Goal: Complete application form

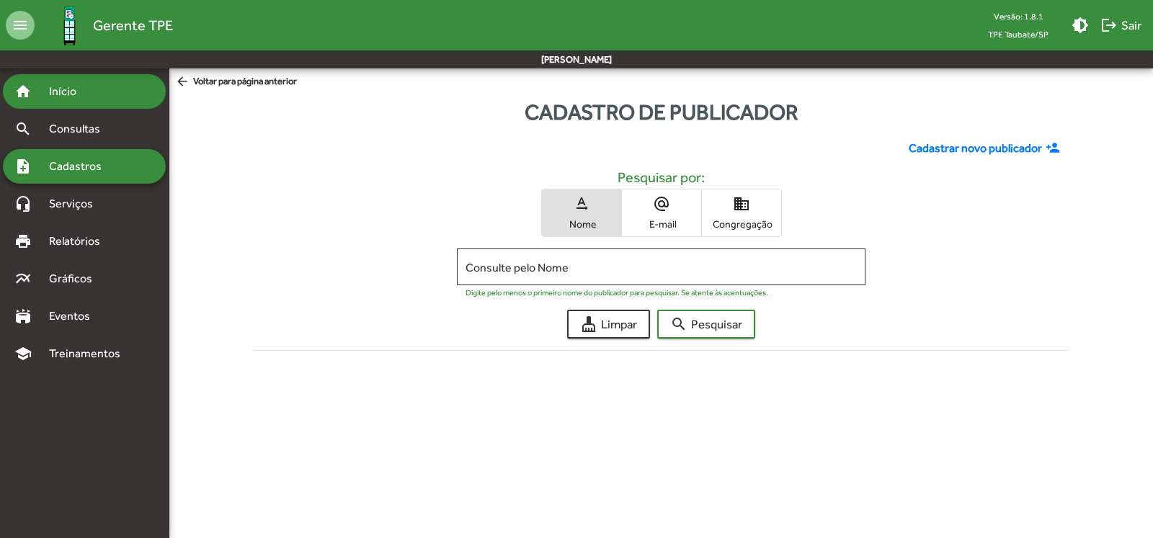
click at [97, 84] on div "home Início" at bounding box center [84, 91] width 163 height 35
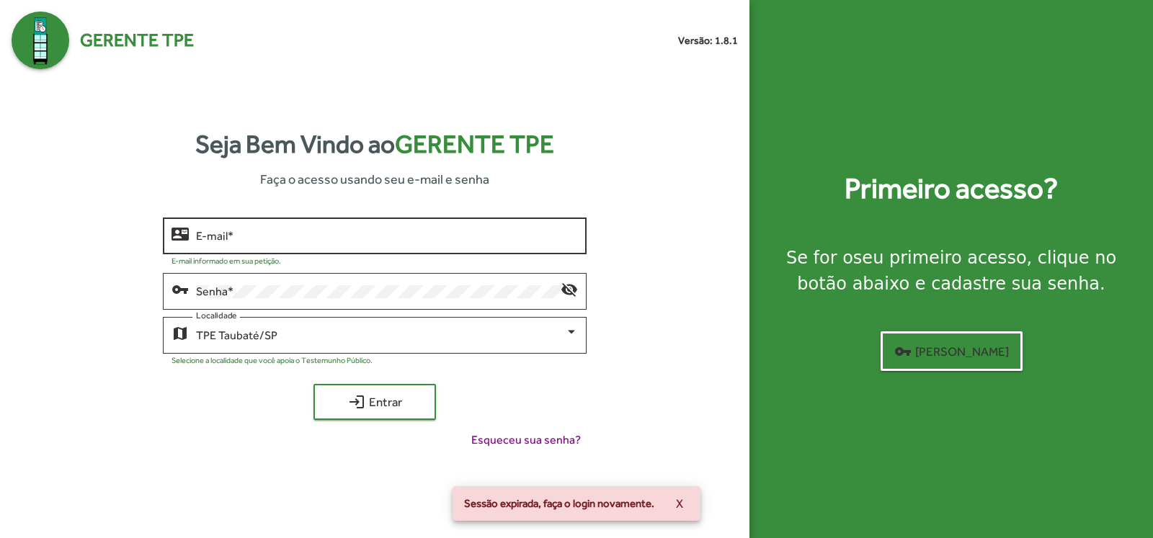
click at [319, 239] on input "E-mail *" at bounding box center [387, 236] width 382 height 13
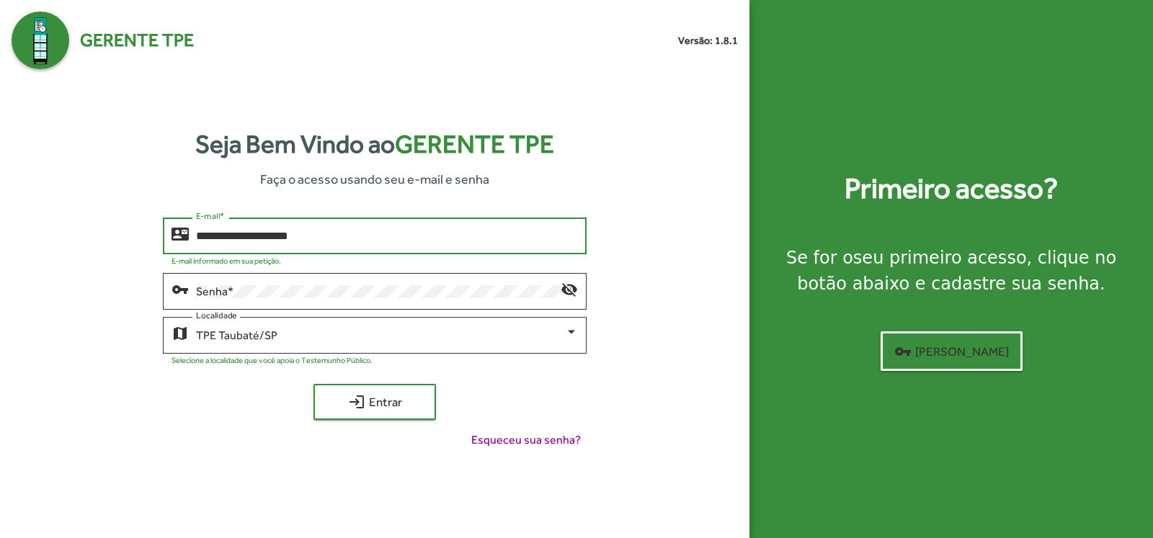
type input "**********"
click at [313, 384] on button "login Entrar" at bounding box center [374, 402] width 122 height 36
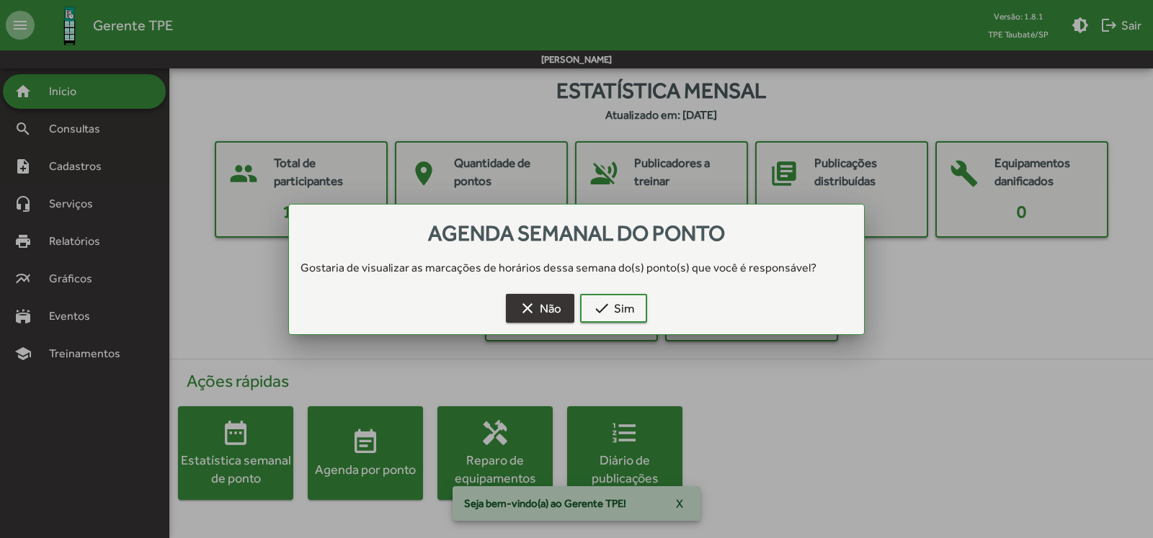
click at [532, 313] on mat-icon "clear" at bounding box center [527, 308] width 17 height 17
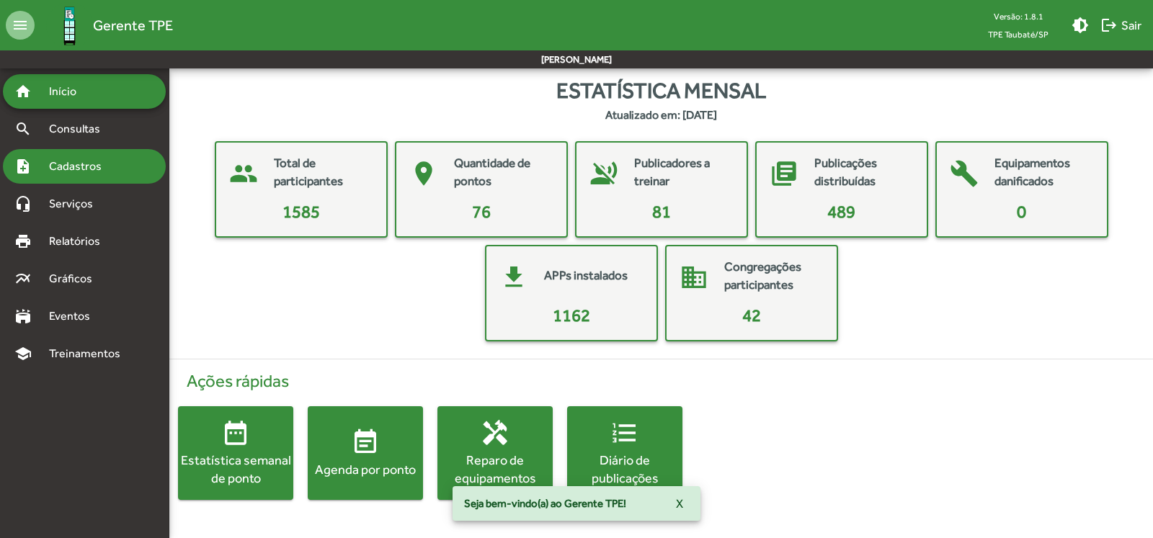
click at [79, 166] on span "Cadastros" at bounding box center [80, 166] width 80 height 17
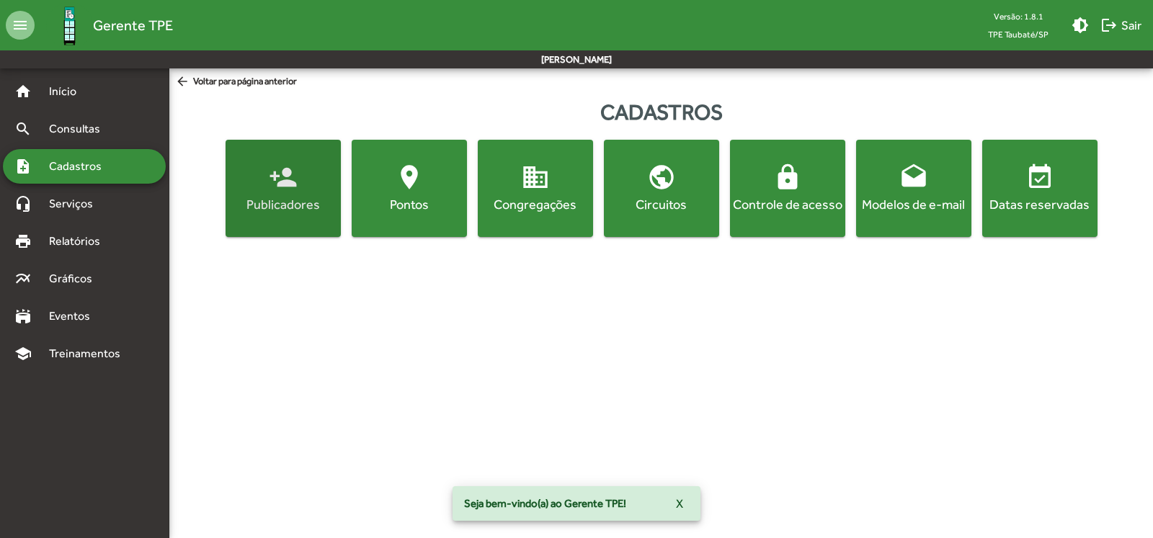
click at [286, 187] on mat-icon "person_add" at bounding box center [283, 177] width 29 height 29
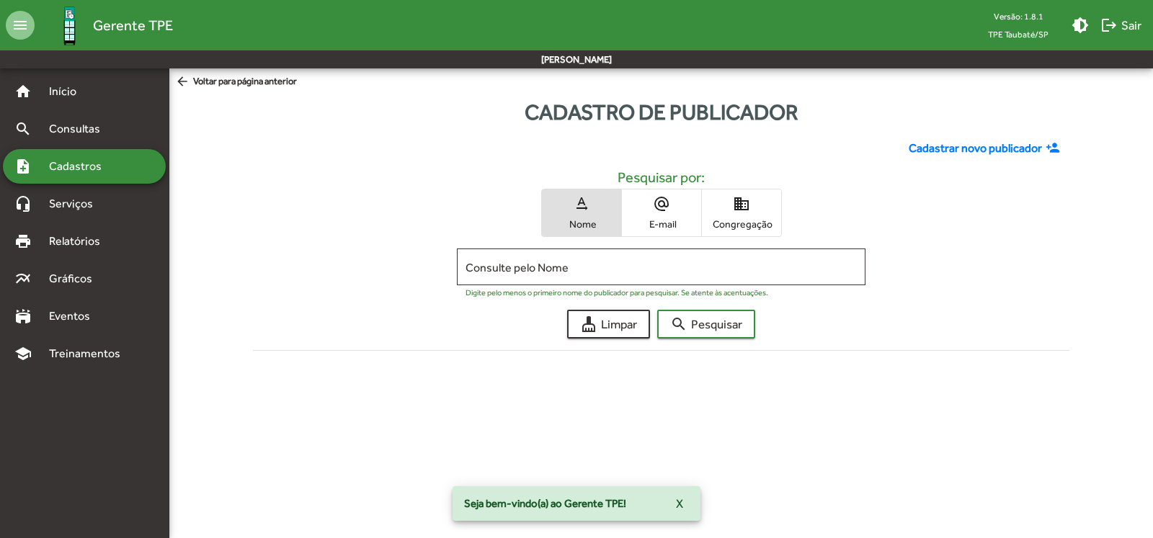
click at [750, 217] on span "domain Congregação" at bounding box center [741, 212] width 79 height 47
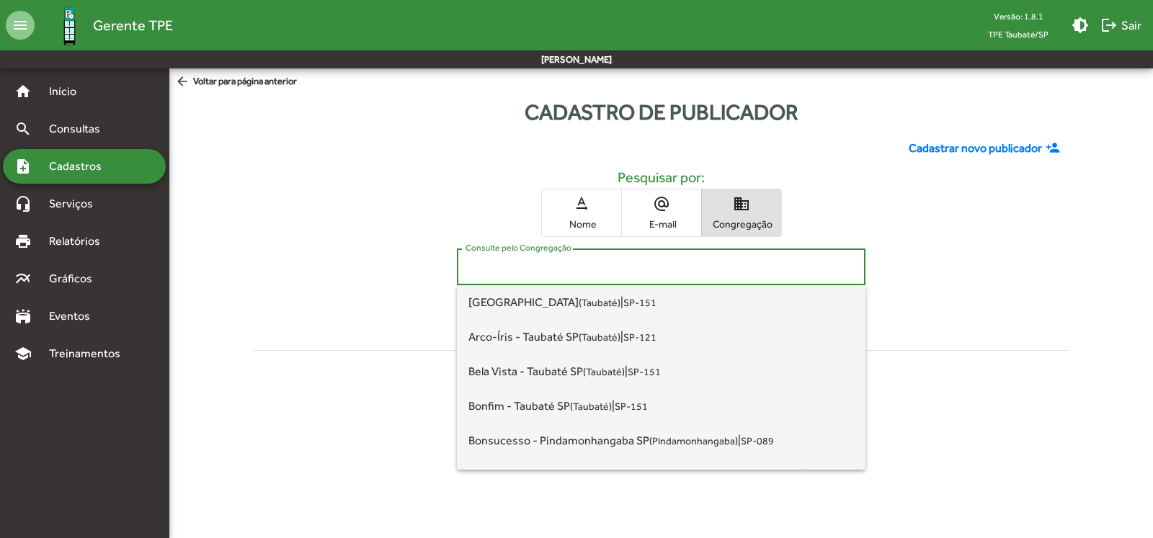
click at [630, 272] on input "Consulte pelo Congregação" at bounding box center [660, 267] width 391 height 13
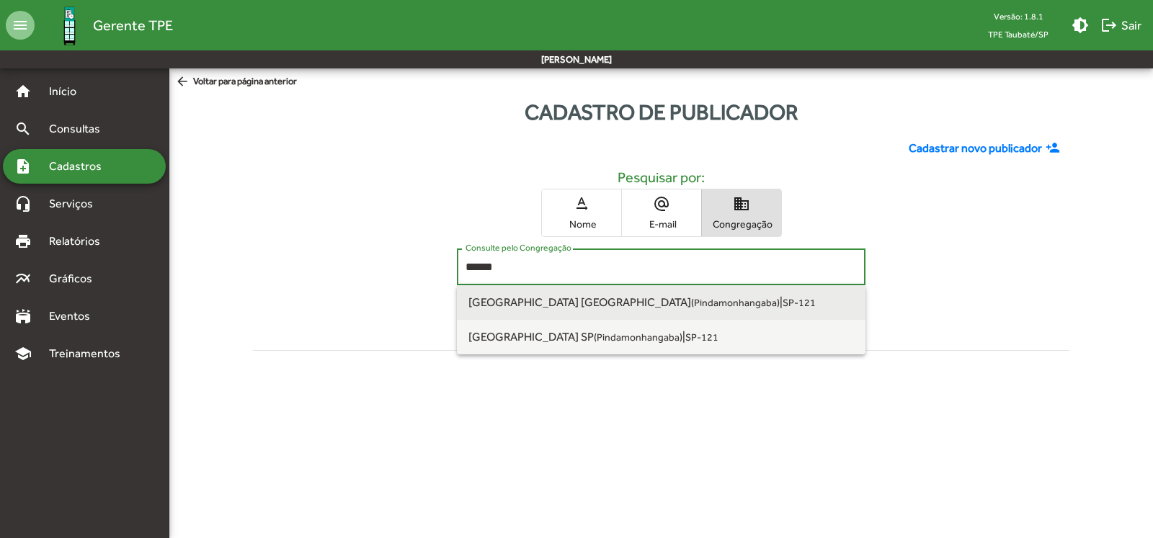
click at [634, 301] on span "[GEOGRAPHIC_DATA] [GEOGRAPHIC_DATA] ([GEOGRAPHIC_DATA])" at bounding box center [623, 302] width 311 height 14
type input "**********"
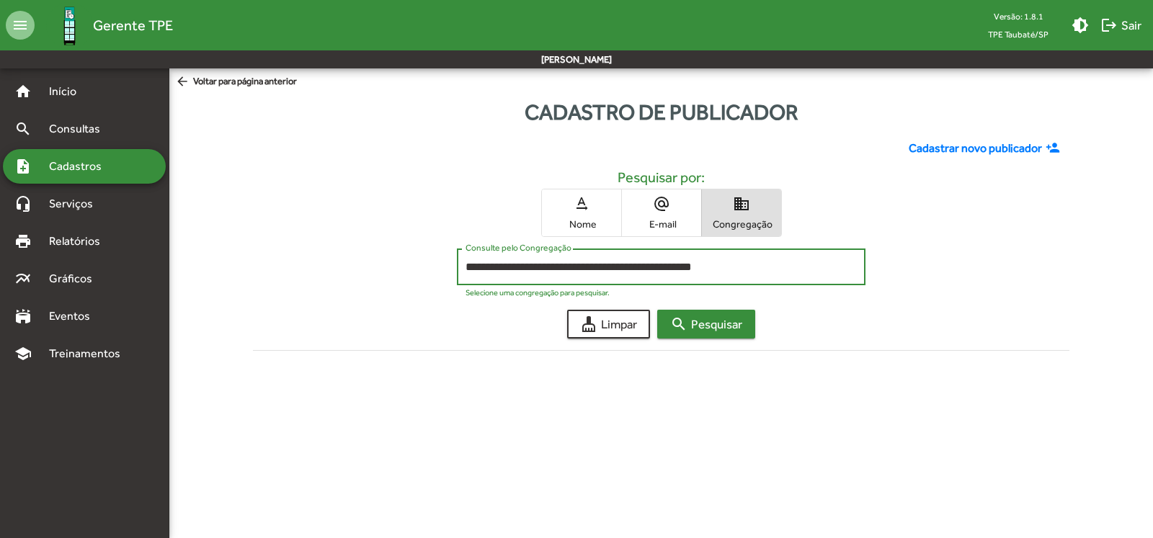
click at [734, 325] on span "search Pesquisar" at bounding box center [706, 324] width 72 height 26
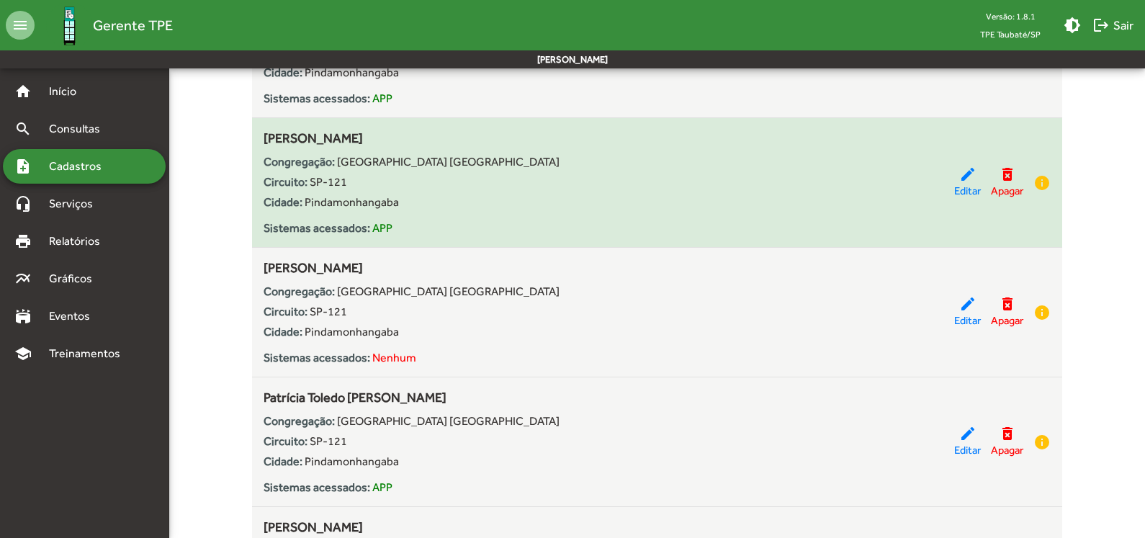
scroll to position [3818, 0]
